Goal: Task Accomplishment & Management: Manage account settings

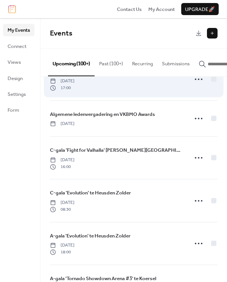
scroll to position [3925, 0]
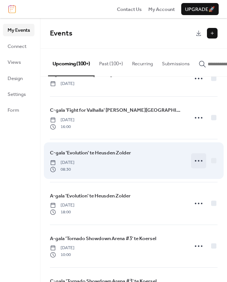
click at [194, 155] on icon at bounding box center [198, 161] width 12 height 12
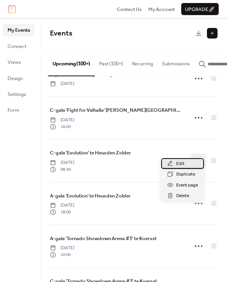
click at [192, 164] on div "Edit" at bounding box center [182, 163] width 43 height 11
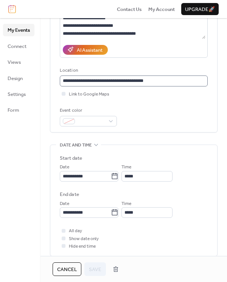
scroll to position [113, 0]
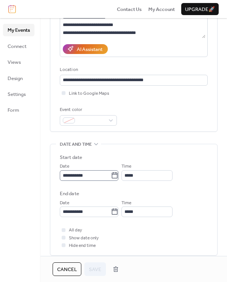
click at [118, 176] on icon at bounding box center [115, 176] width 8 height 8
click at [111, 176] on input "**********" at bounding box center [85, 176] width 51 height 11
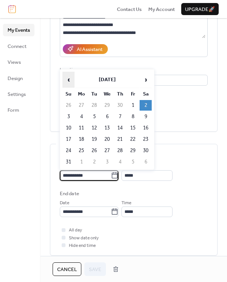
click at [72, 81] on span "‹" at bounding box center [68, 79] width 11 height 15
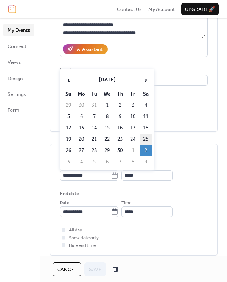
click at [146, 139] on td "25" at bounding box center [146, 139] width 12 height 11
type input "**********"
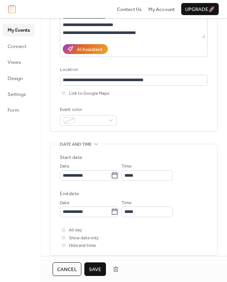
click at [98, 269] on span "Save" at bounding box center [95, 270] width 12 height 8
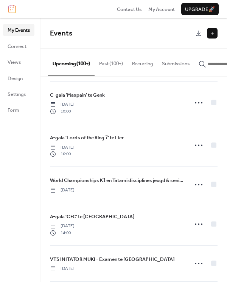
scroll to position [1121, 0]
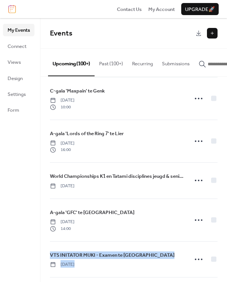
drag, startPoint x: 224, startPoint y: 218, endPoint x: 223, endPoint y: 253, distance: 35.2
click at [222, 270] on div "Youth World Championship IFMA te [GEOGRAPHIC_DATA] [GEOGRAPHIC_DATA] [DATE] VTS…" at bounding box center [133, 180] width 186 height 206
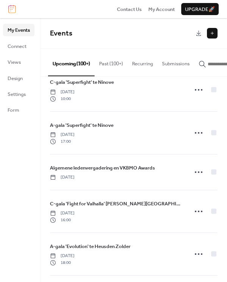
scroll to position [3492, 0]
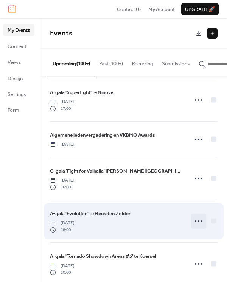
click at [197, 216] on icon at bounding box center [198, 222] width 12 height 12
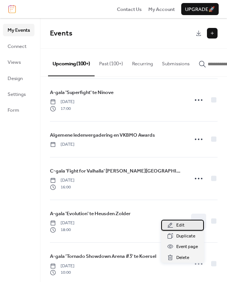
click at [179, 225] on span "Edit" at bounding box center [180, 226] width 8 height 8
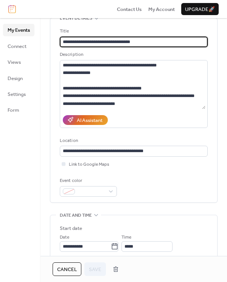
scroll to position [76, 0]
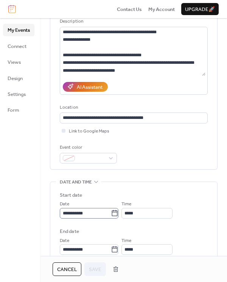
click at [118, 214] on icon at bounding box center [115, 214] width 8 height 8
click at [111, 214] on input "**********" at bounding box center [85, 213] width 51 height 11
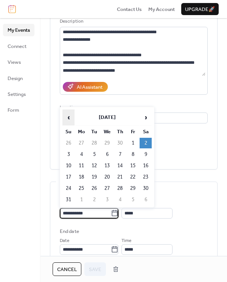
click at [73, 115] on span "‹" at bounding box center [68, 117] width 11 height 15
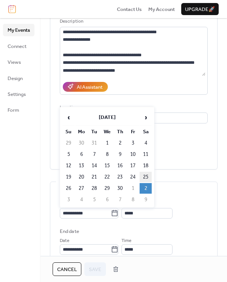
click at [148, 177] on td "25" at bounding box center [146, 177] width 12 height 11
type input "**********"
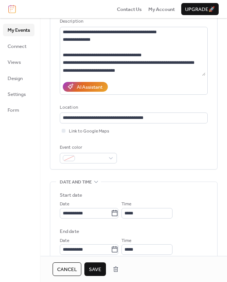
click at [96, 269] on span "Save" at bounding box center [95, 270] width 12 height 8
